Goal: Check status: Check status

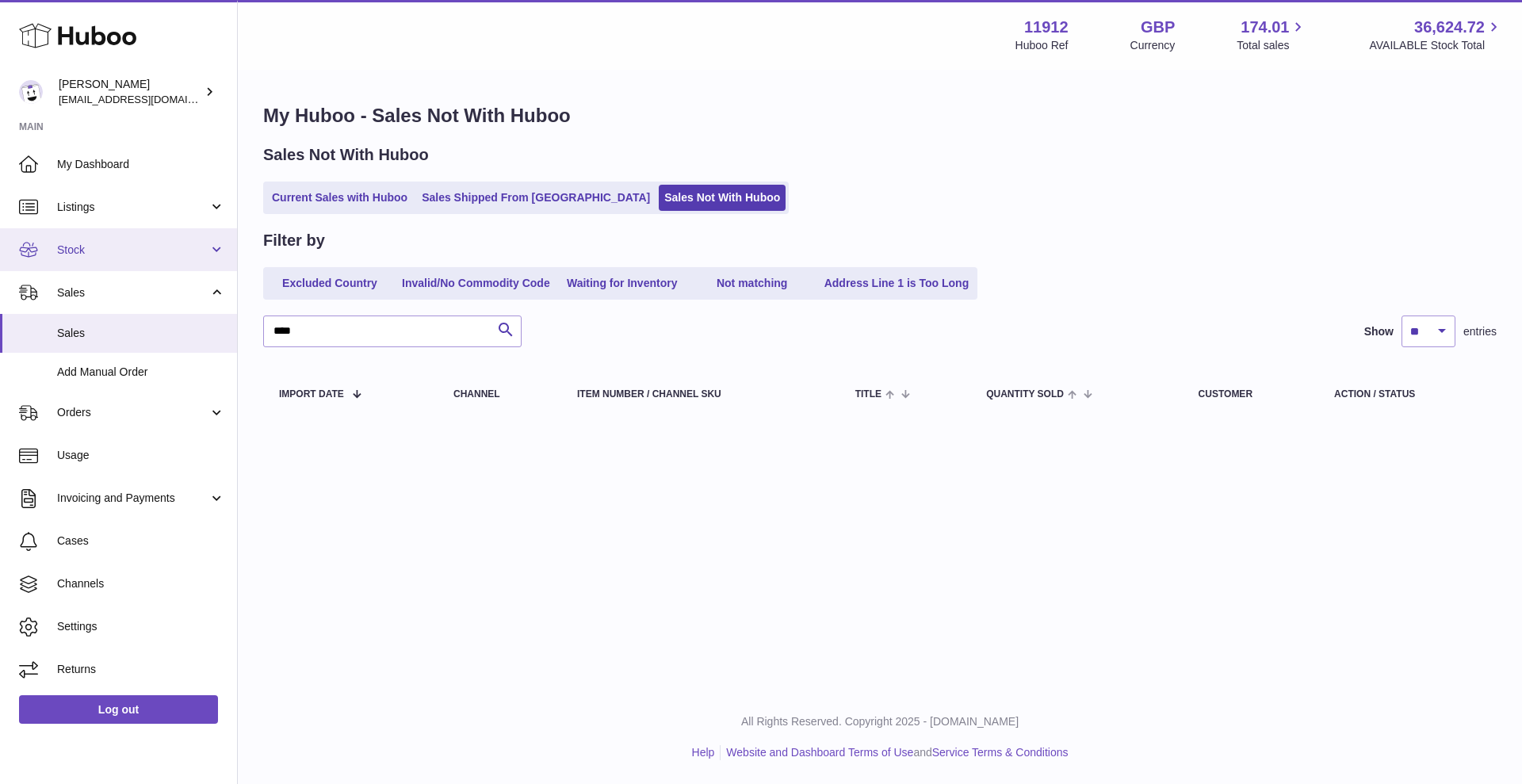
click at [138, 252] on span "Stock" at bounding box center [132, 250] width 151 height 15
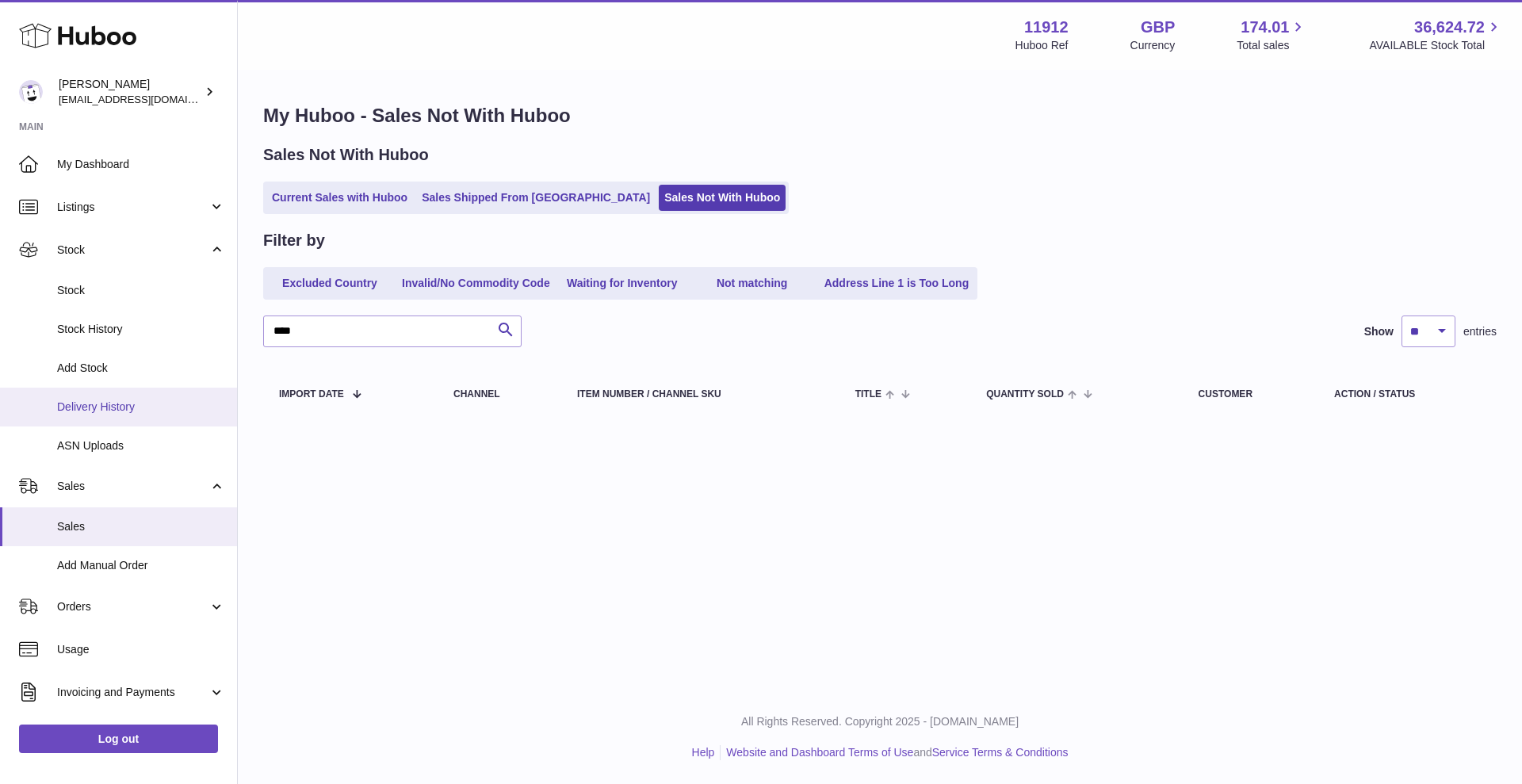
click at [110, 409] on span "Delivery History" at bounding box center [140, 407] width 168 height 15
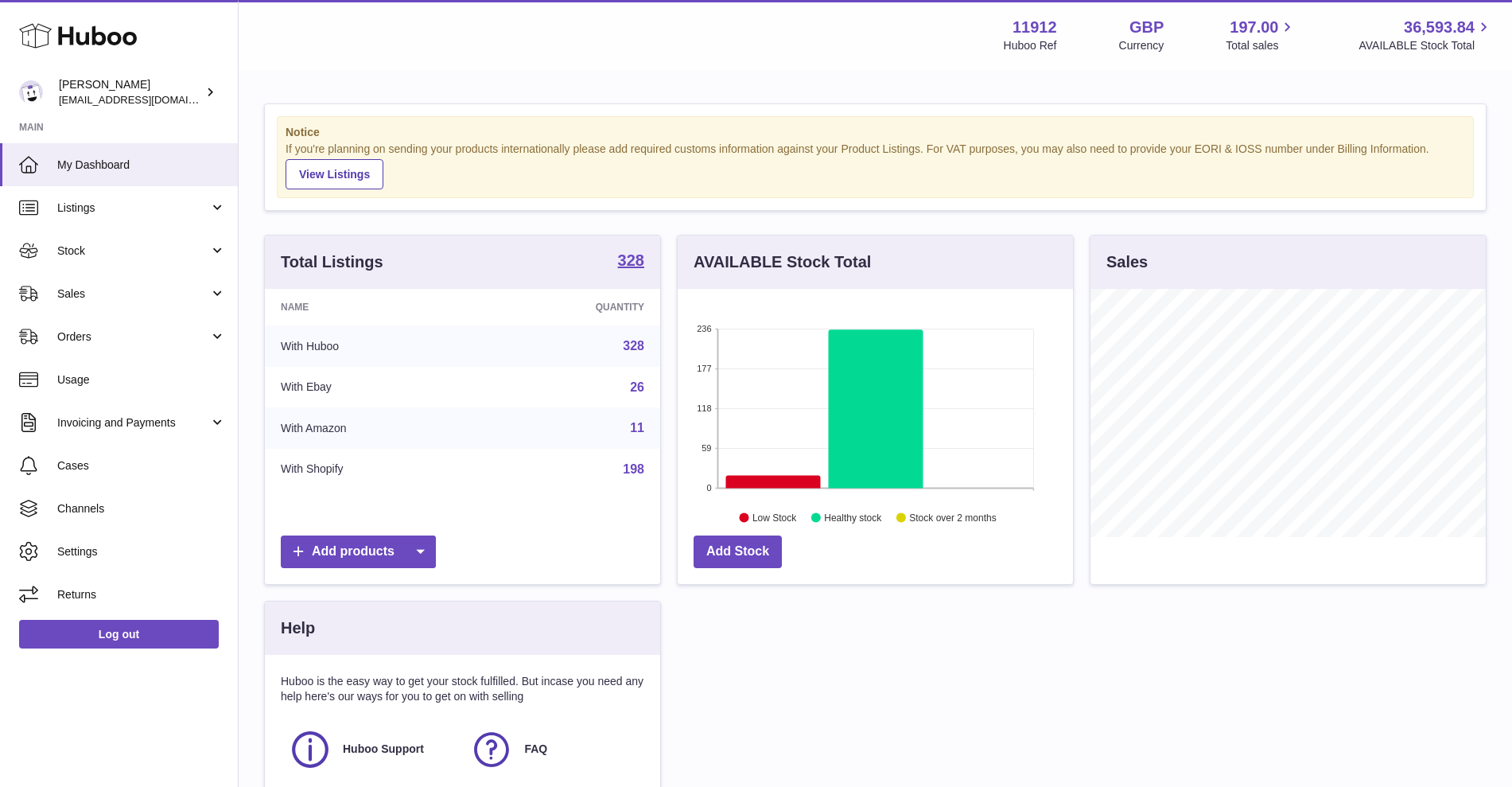
scroll to position [248, 396]
click at [138, 266] on link "Stock" at bounding box center [119, 250] width 238 height 42
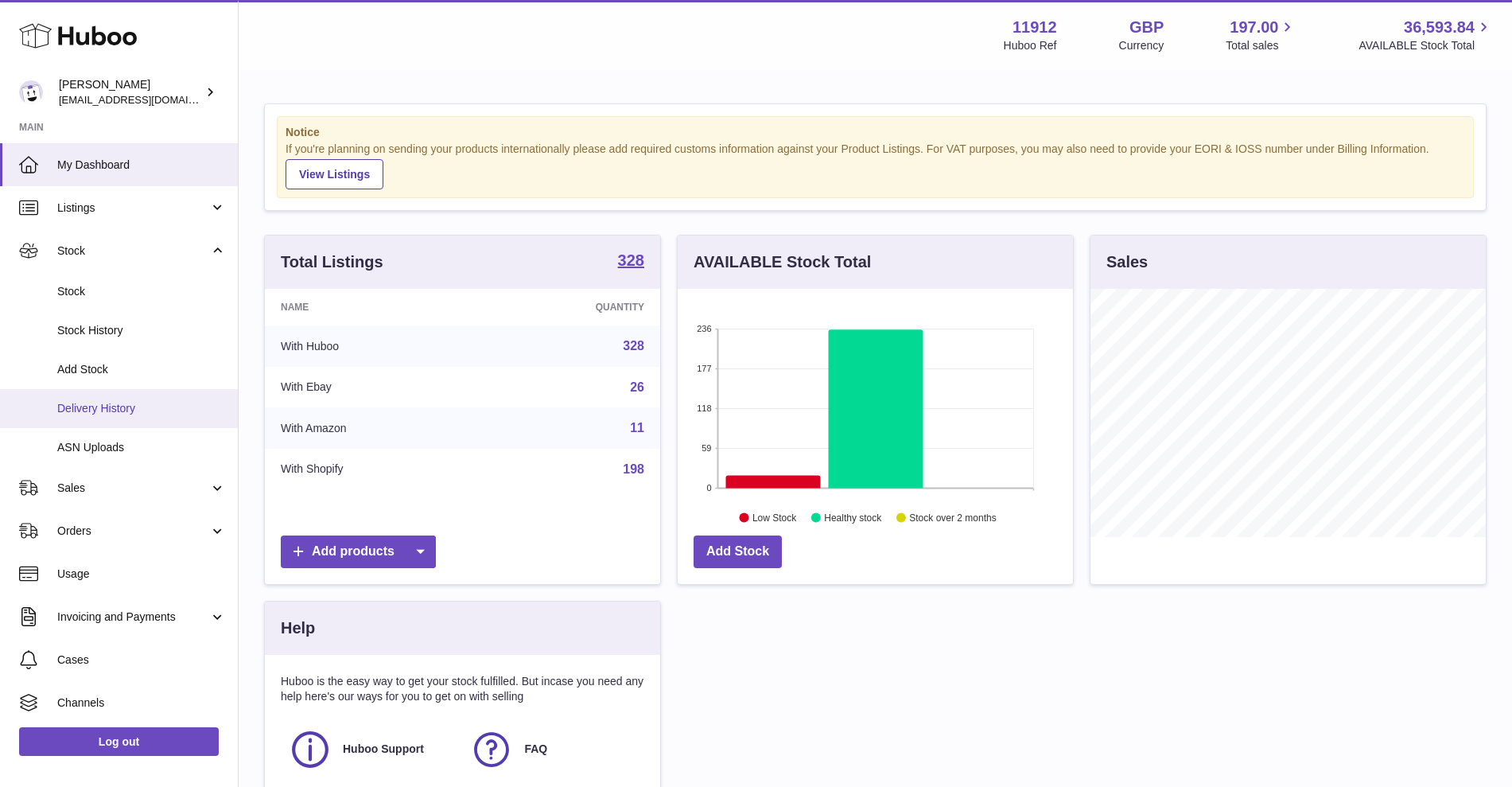
click at [113, 404] on span "Delivery History" at bounding box center [141, 408] width 169 height 15
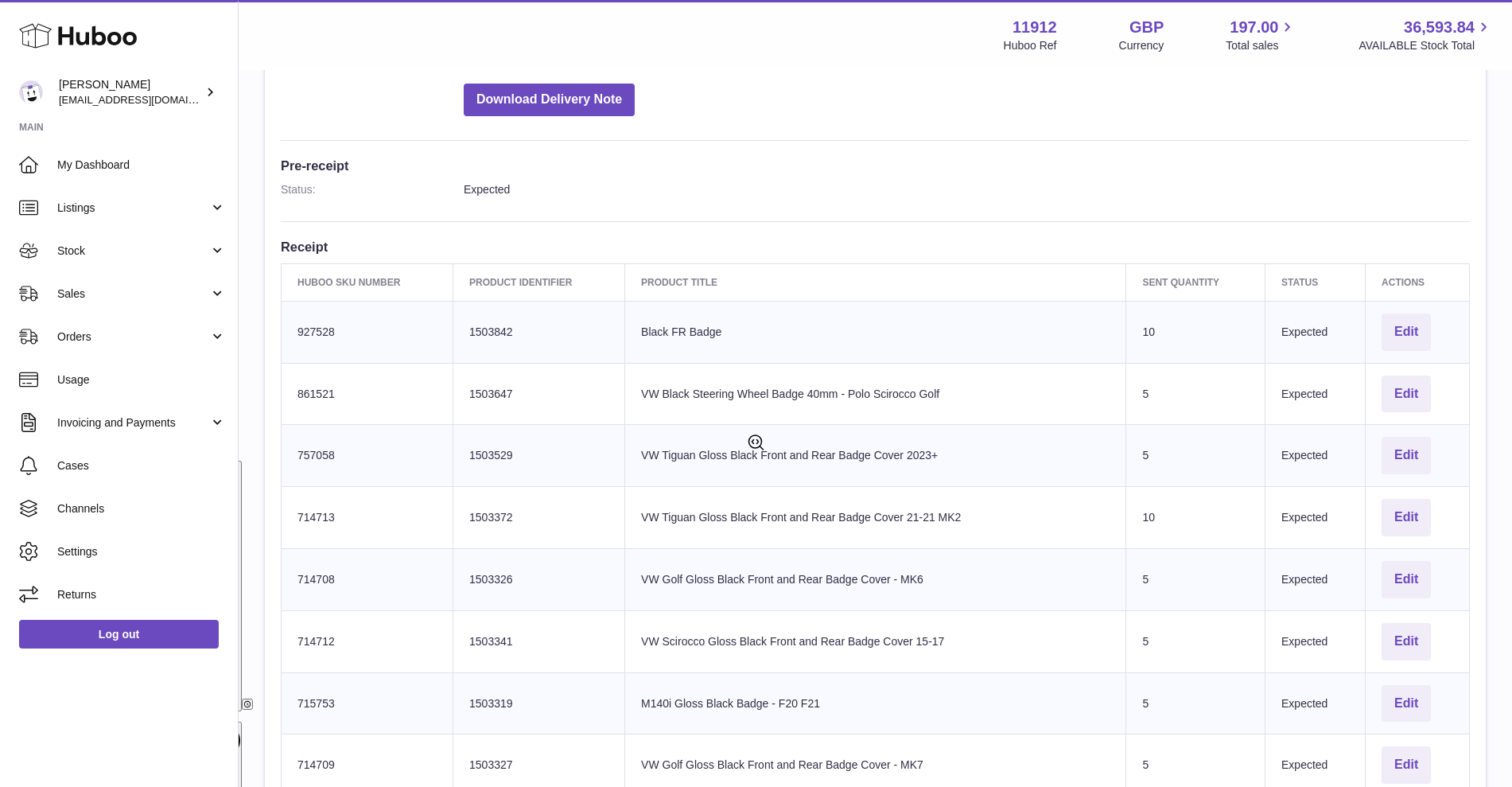
scroll to position [371, 0]
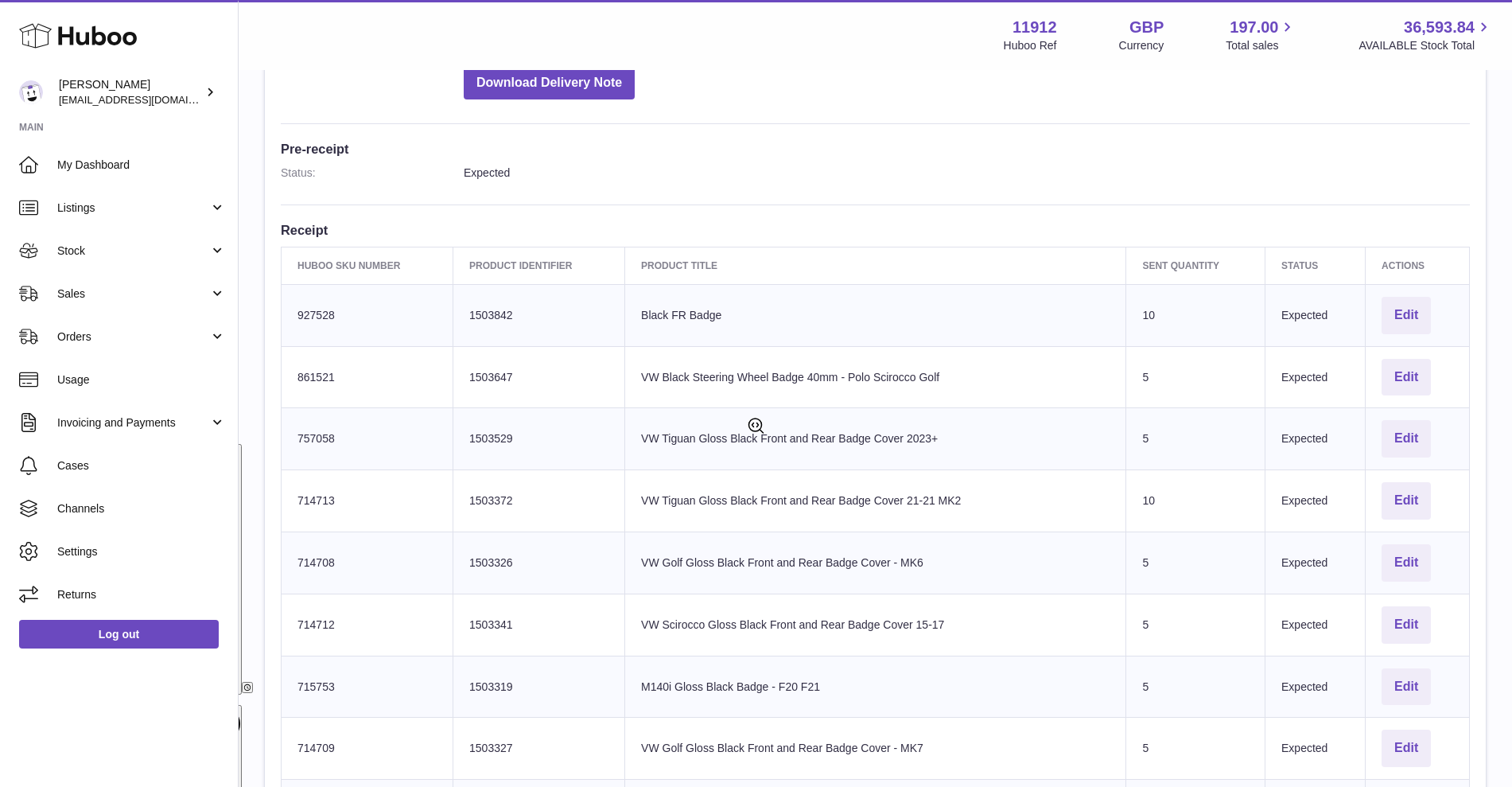
drag, startPoint x: 248, startPoint y: 465, endPoint x: 461, endPoint y: 477, distance: 213.3
click at [248, 465] on div "**********" at bounding box center [875, 484] width 1274 height 1566
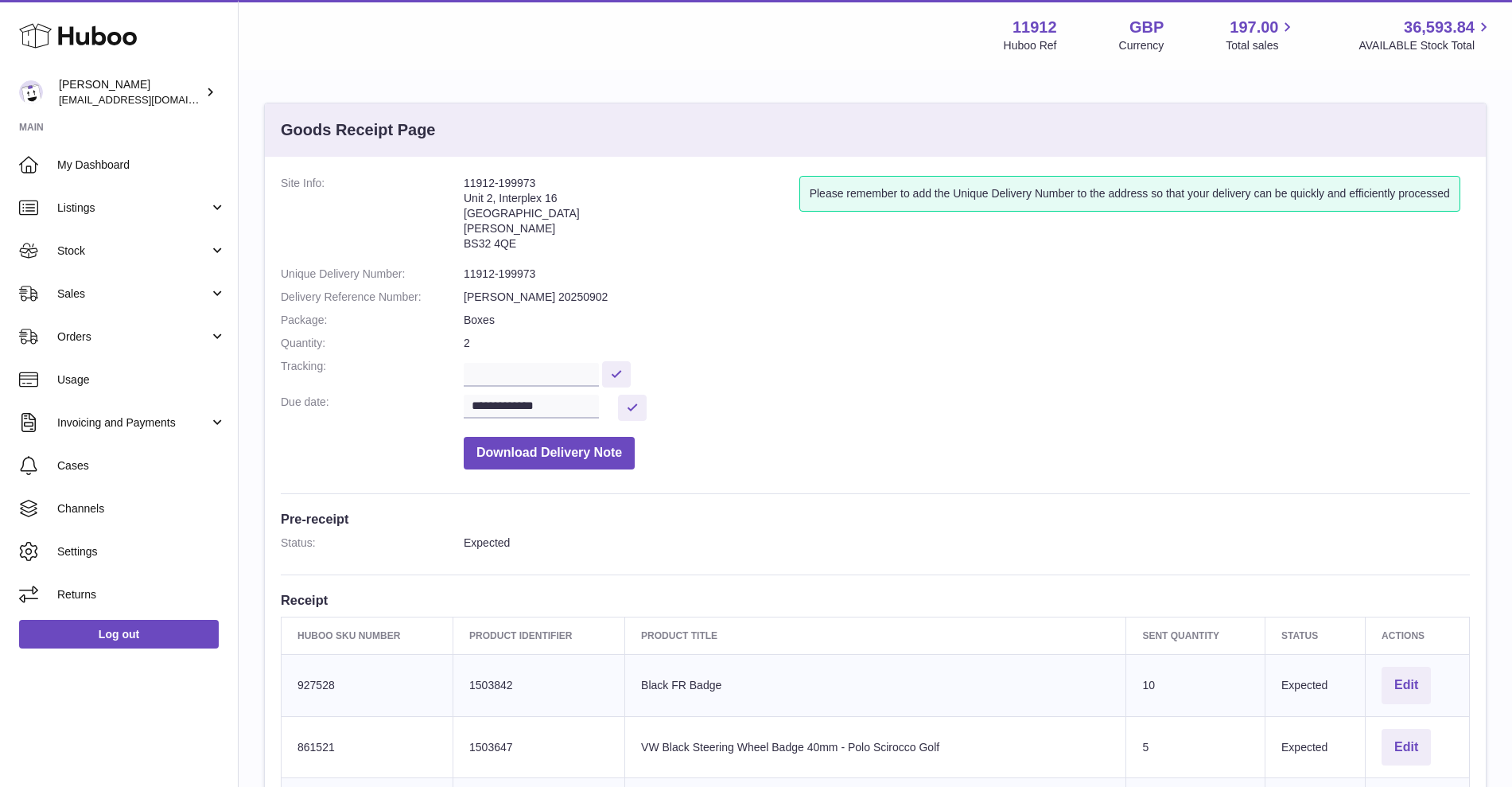
scroll to position [0, 0]
drag, startPoint x: 513, startPoint y: 184, endPoint x: 471, endPoint y: 183, distance: 42.0
type textarea "**********"
click at [471, 183] on address "11912-199973 Unit 2, Interplex 16 Ash Ridge Road Bradley Stoke BS32 4QE" at bounding box center [631, 218] width 336 height 83
click at [520, 179] on address "11912-199973 Unit 2, Interplex 16 Ash Ridge Road Bradley Stoke BS32 4QE" at bounding box center [631, 218] width 336 height 83
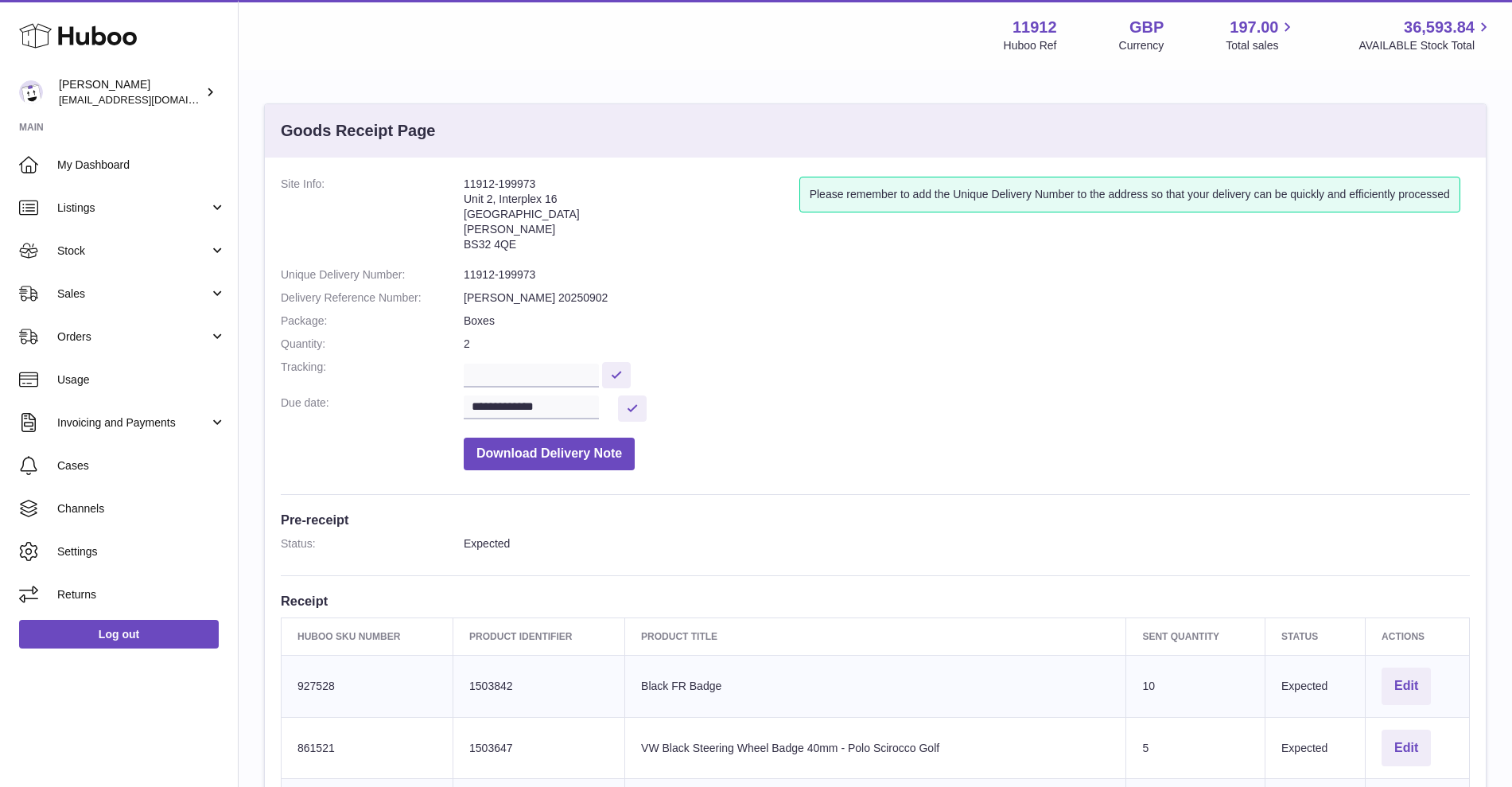
drag, startPoint x: 551, startPoint y: 181, endPoint x: 436, endPoint y: 185, distance: 115.1
click at [436, 185] on dl "**********" at bounding box center [876, 327] width 1190 height 301
copy dl "11912-199973"
click at [96, 467] on span "Cases" at bounding box center [141, 466] width 169 height 15
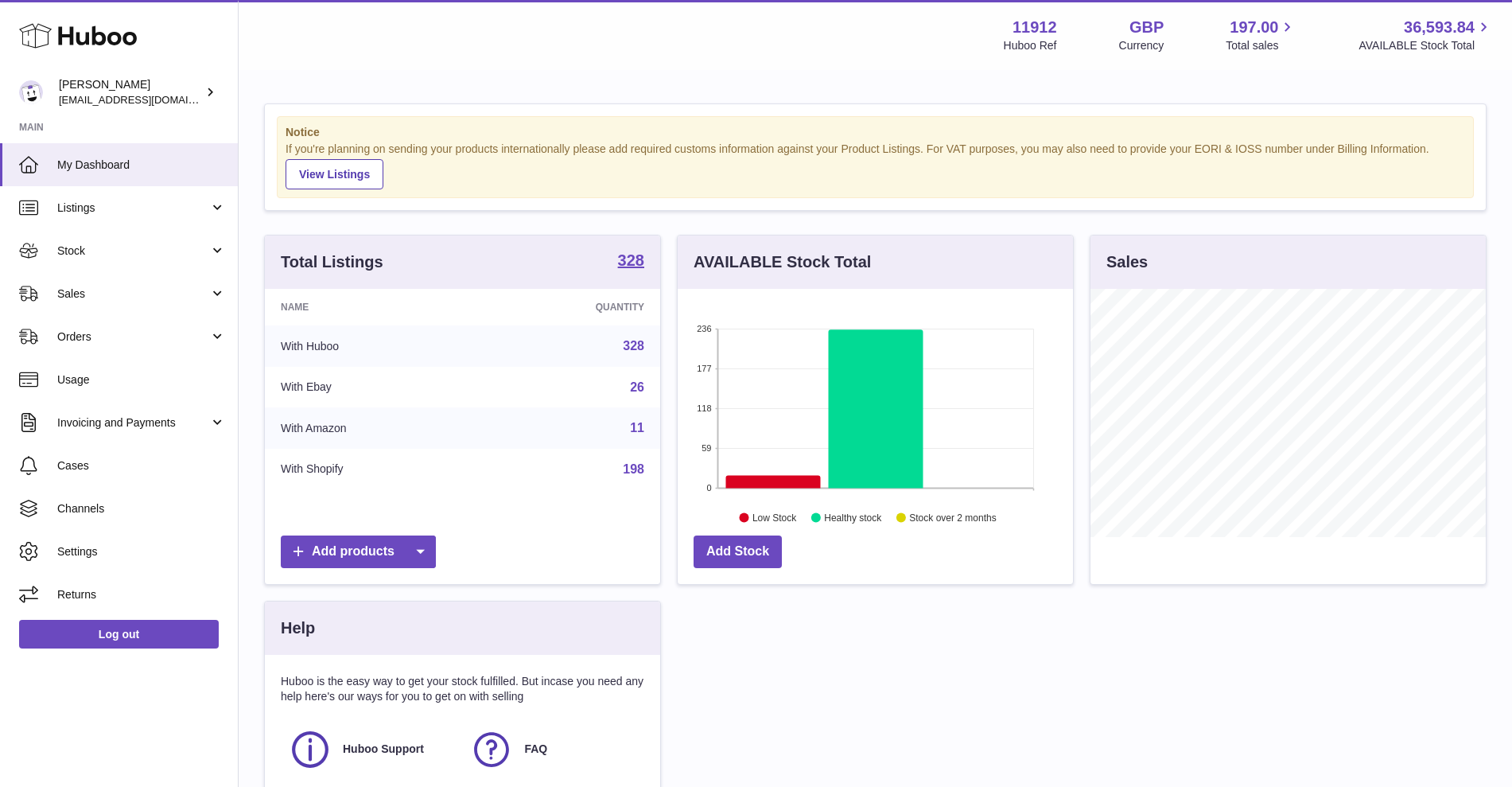
scroll to position [248, 396]
click at [165, 268] on link "Stock" at bounding box center [119, 250] width 238 height 42
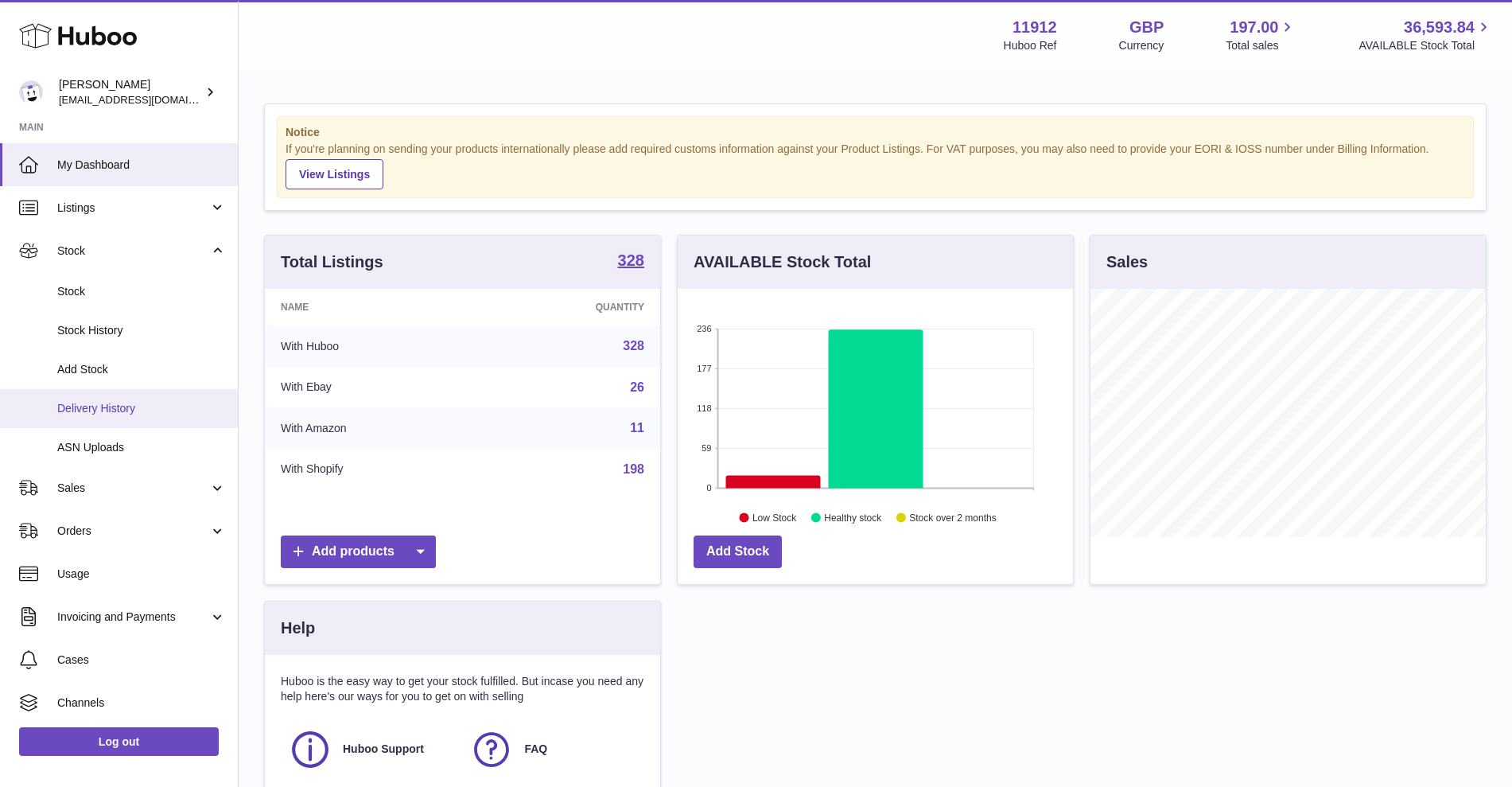
click at [130, 403] on span "Delivery History" at bounding box center [141, 408] width 169 height 15
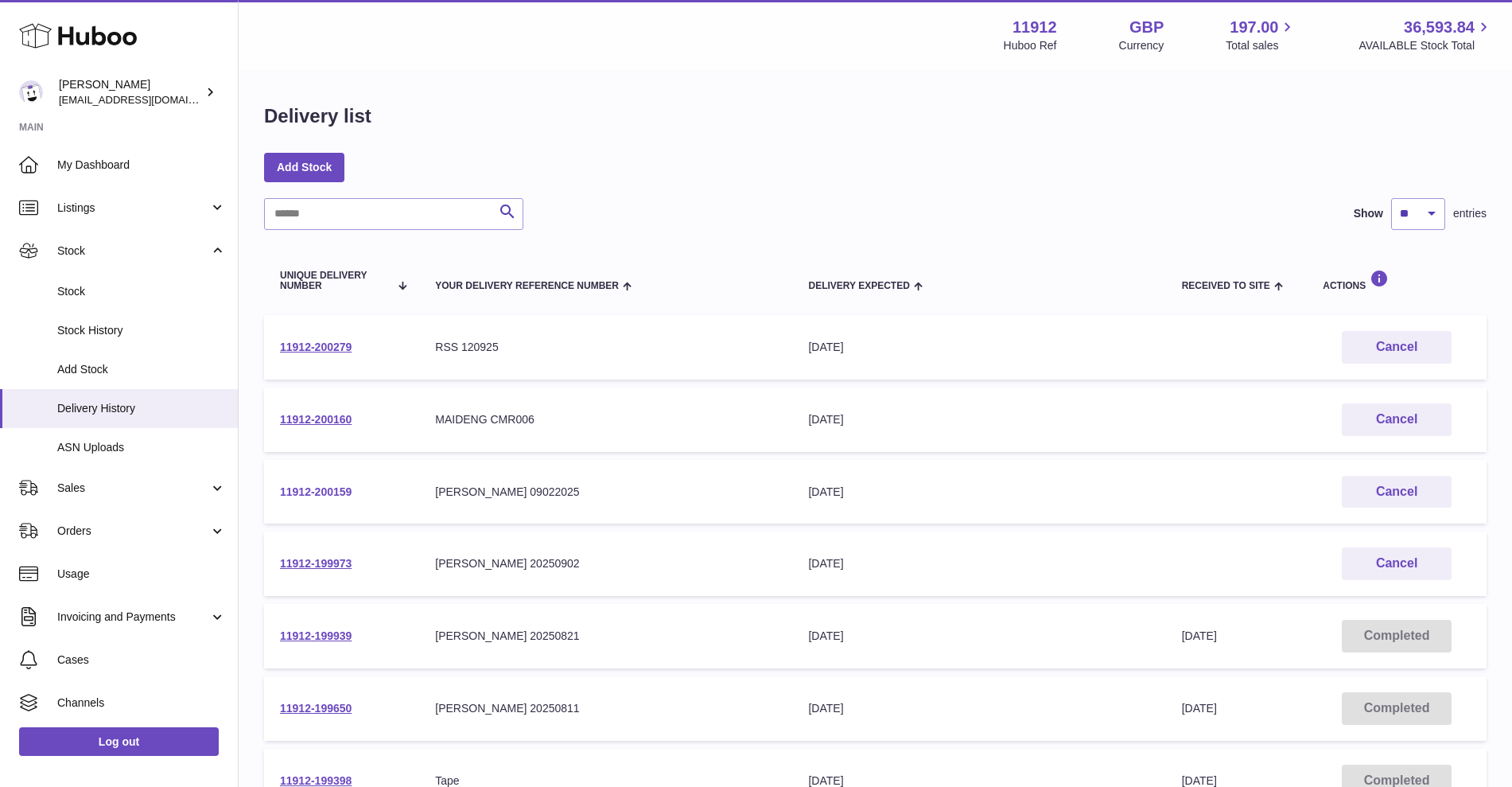
click at [326, 487] on link "11912-200159" at bounding box center [316, 492] width 71 height 13
click at [337, 491] on link "11912-200159" at bounding box center [316, 492] width 71 height 13
click at [1370, 498] on button "Cancel" at bounding box center [1397, 492] width 110 height 33
click at [344, 423] on link "11912-200160" at bounding box center [316, 419] width 71 height 13
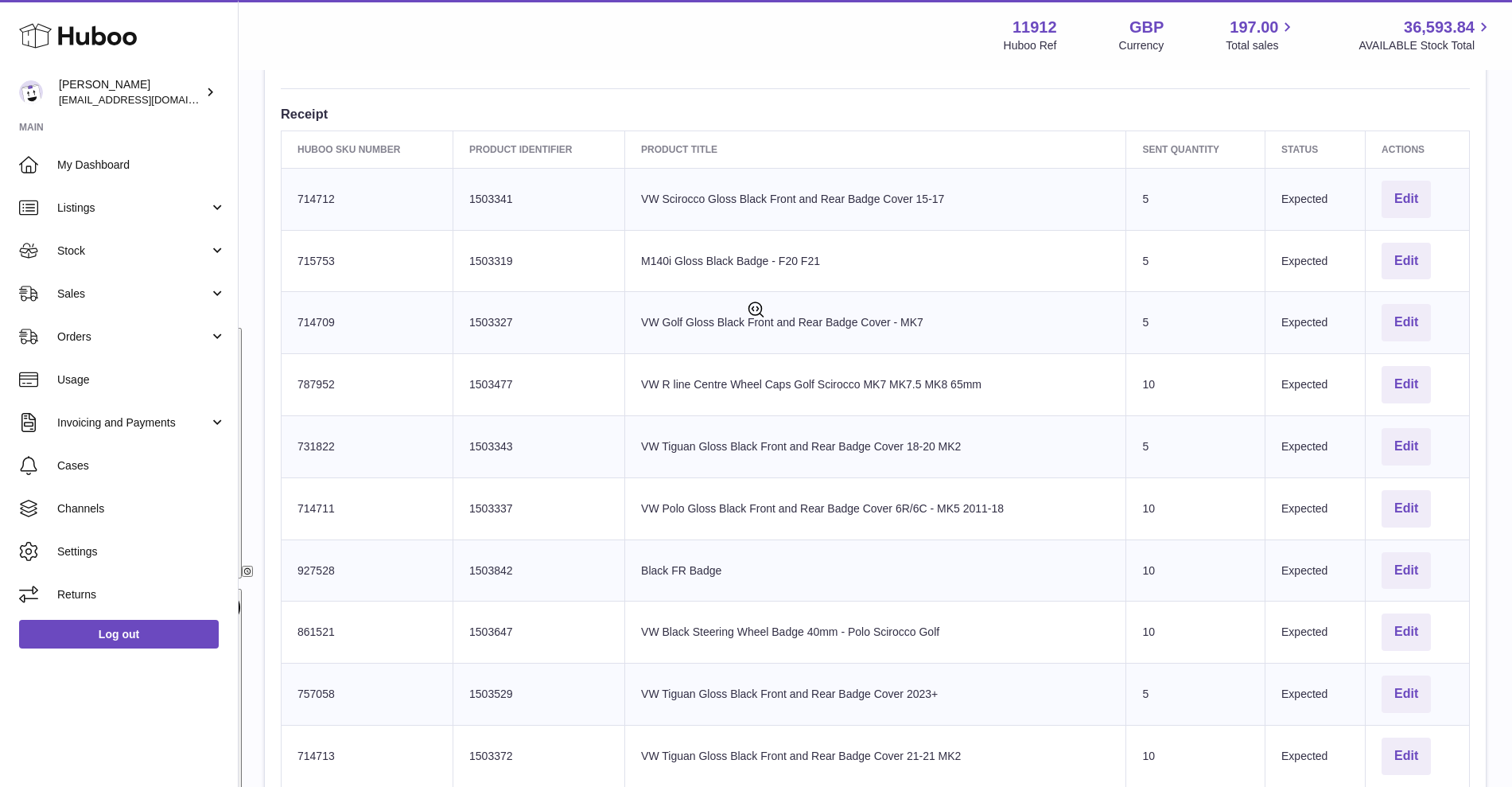
scroll to position [497, 0]
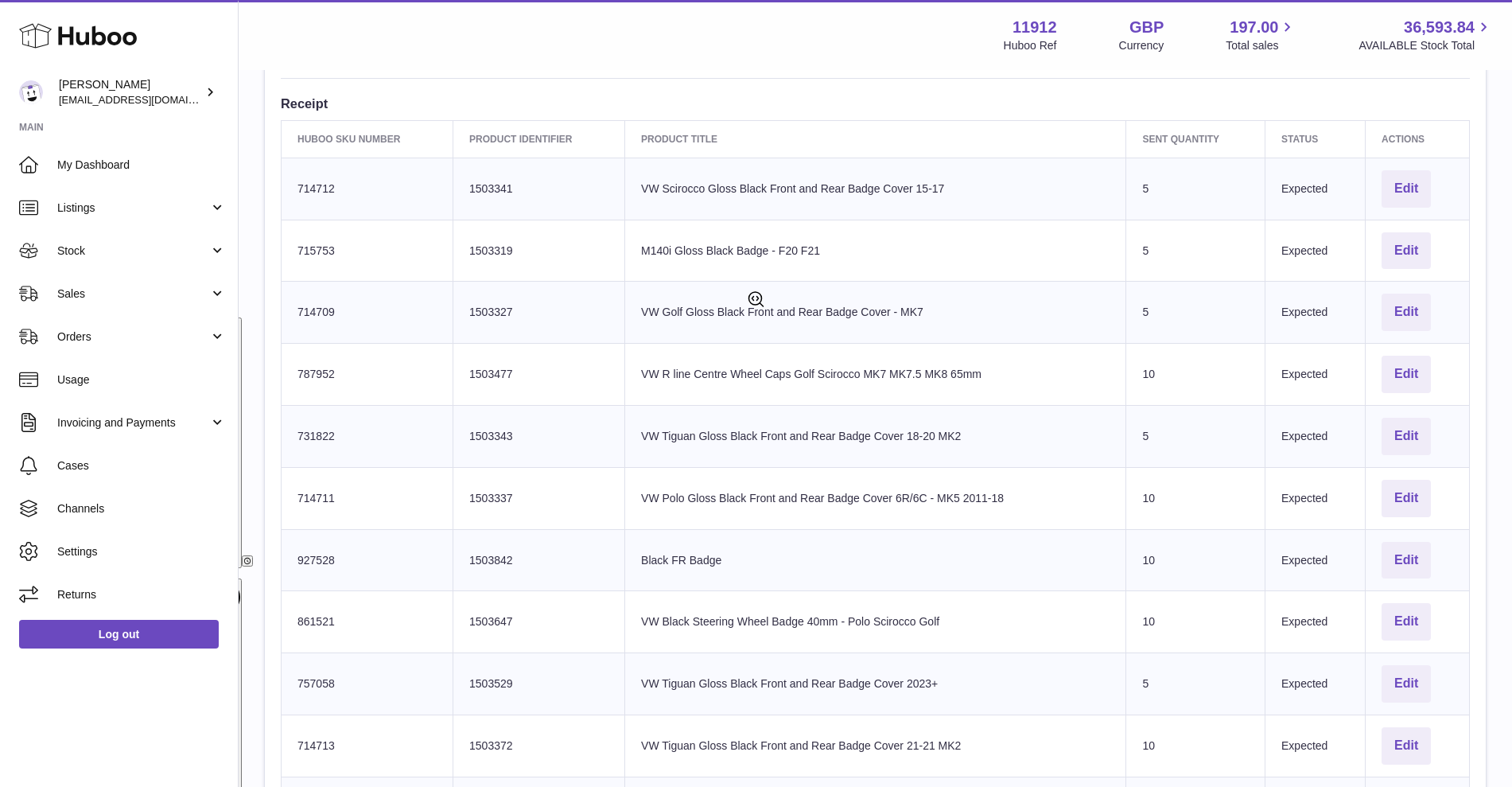
drag, startPoint x: 258, startPoint y: 456, endPoint x: 318, endPoint y: 450, distance: 60.3
click at [258, 456] on div "**********" at bounding box center [875, 357] width 1274 height 1566
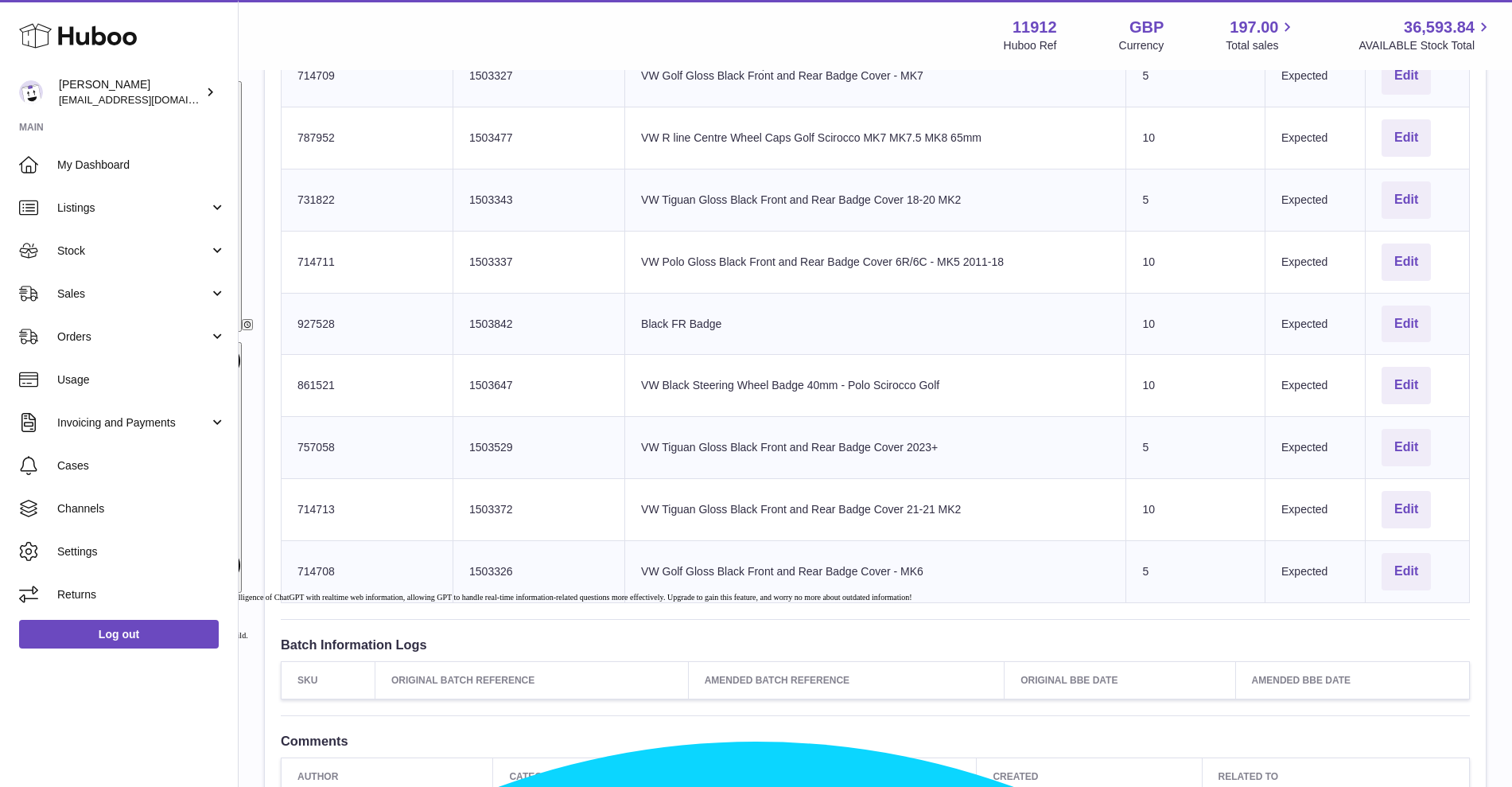
scroll to position [745, 0]
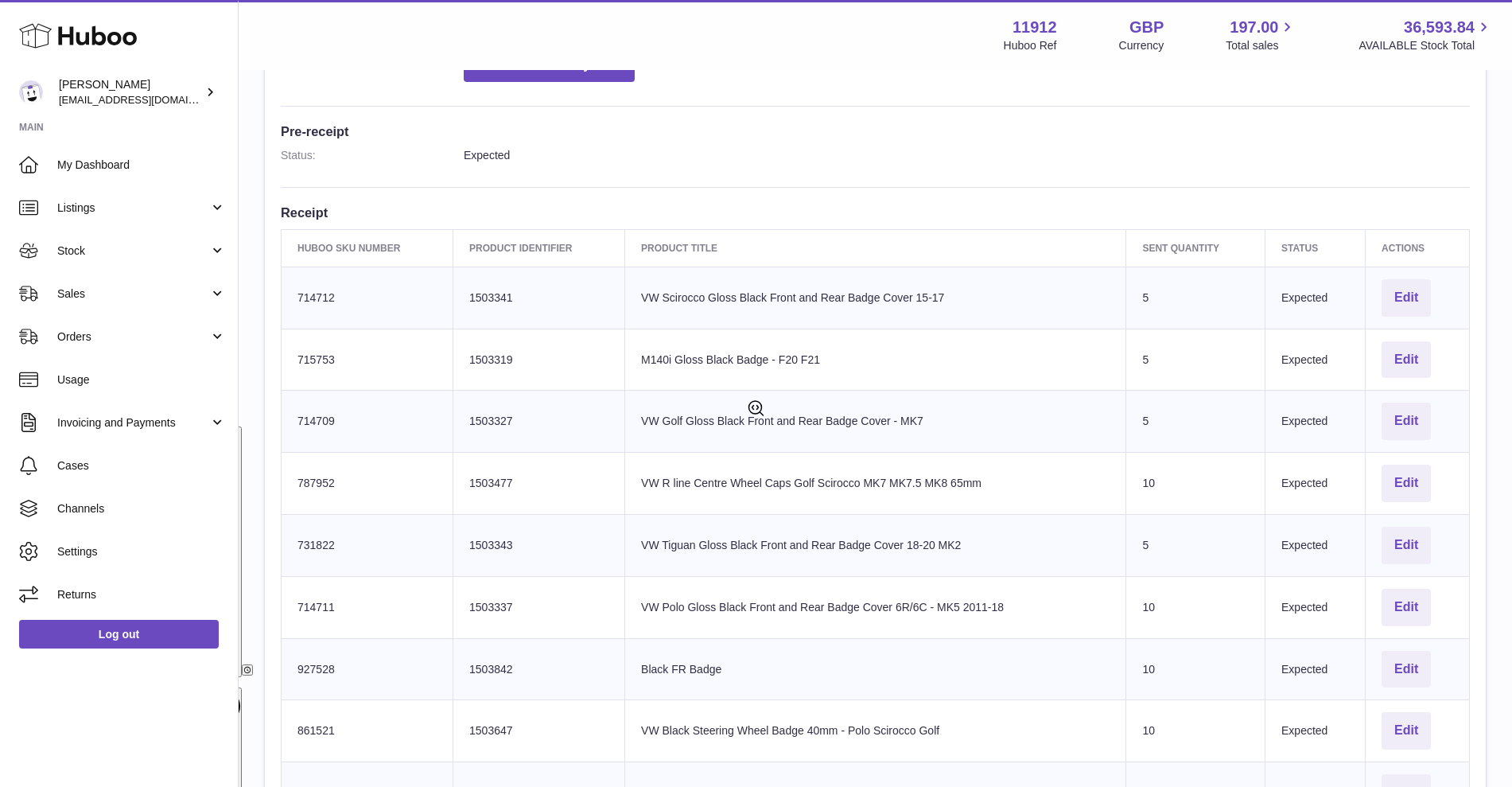
scroll to position [398, 0]
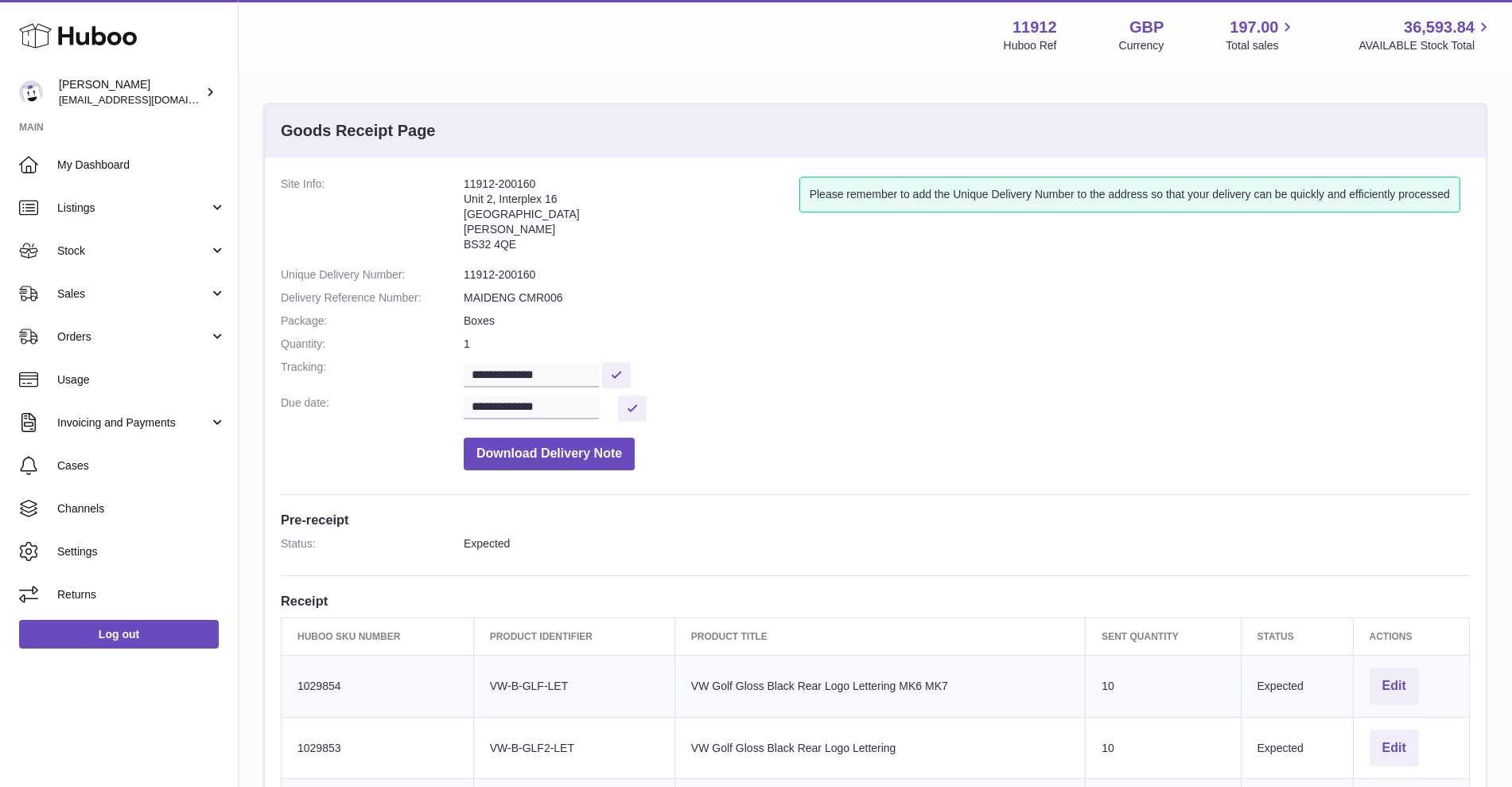
drag, startPoint x: 260, startPoint y: 356, endPoint x: 349, endPoint y: 47, distance: 321.6
click at [260, 356] on div "**********" at bounding box center [875, 730] width 1274 height 1318
